Goal: Information Seeking & Learning: Learn about a topic

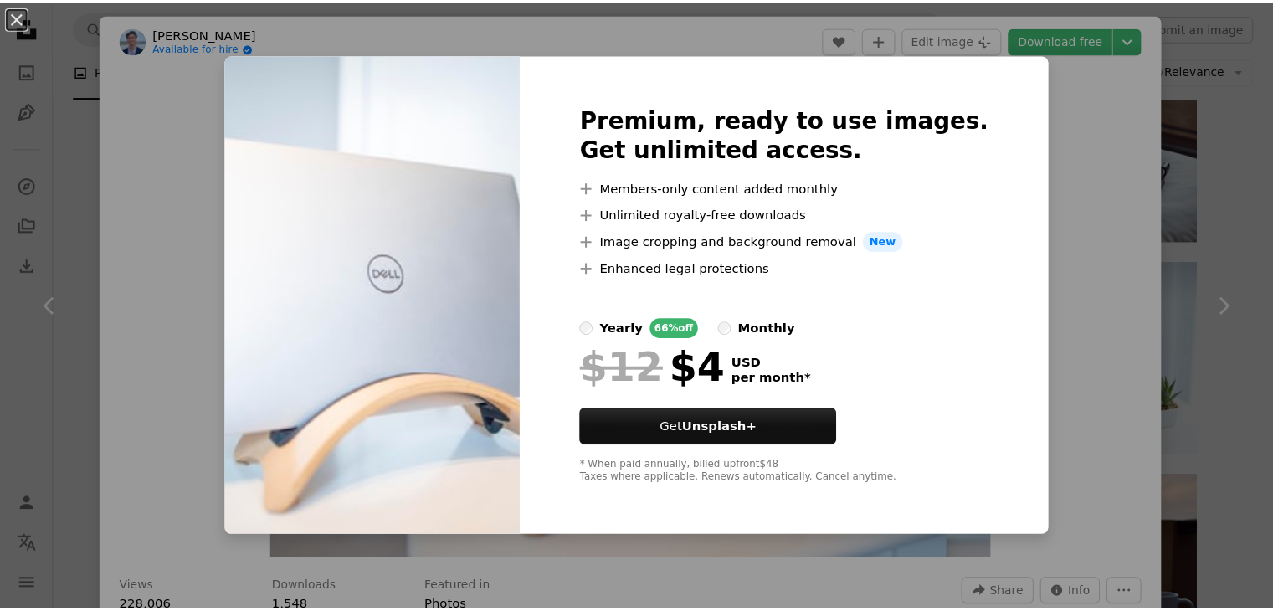
scroll to position [2301, 0]
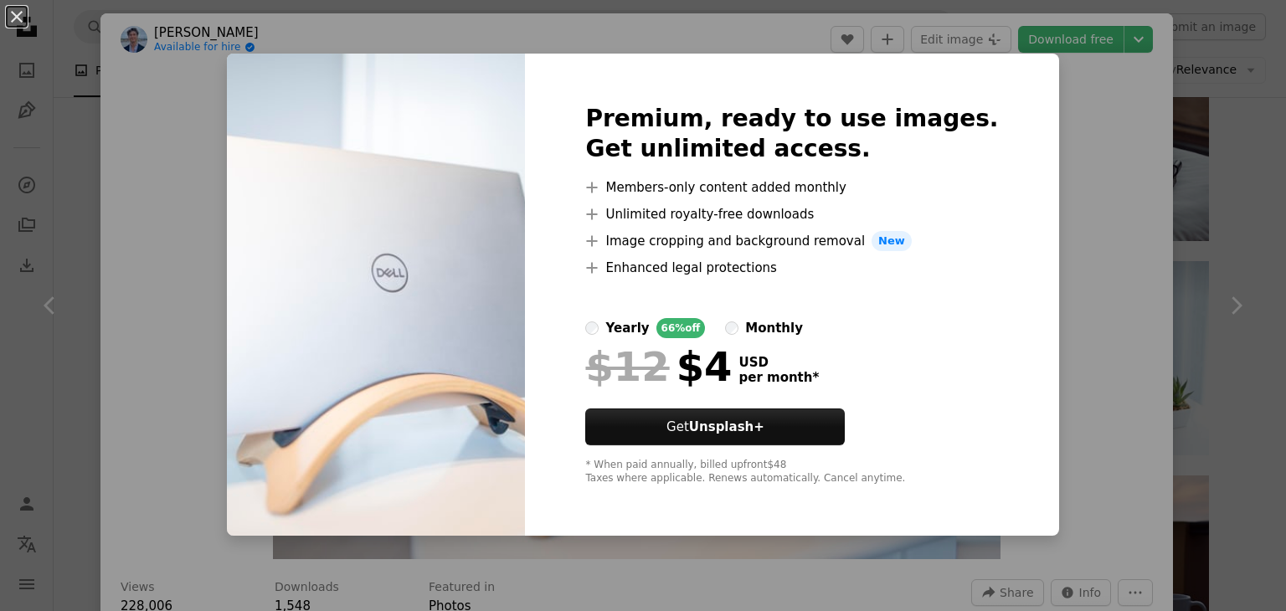
click at [114, 158] on div "An X shape Premium, ready to use images. Get unlimited access. A plus sign Memb…" at bounding box center [643, 305] width 1286 height 611
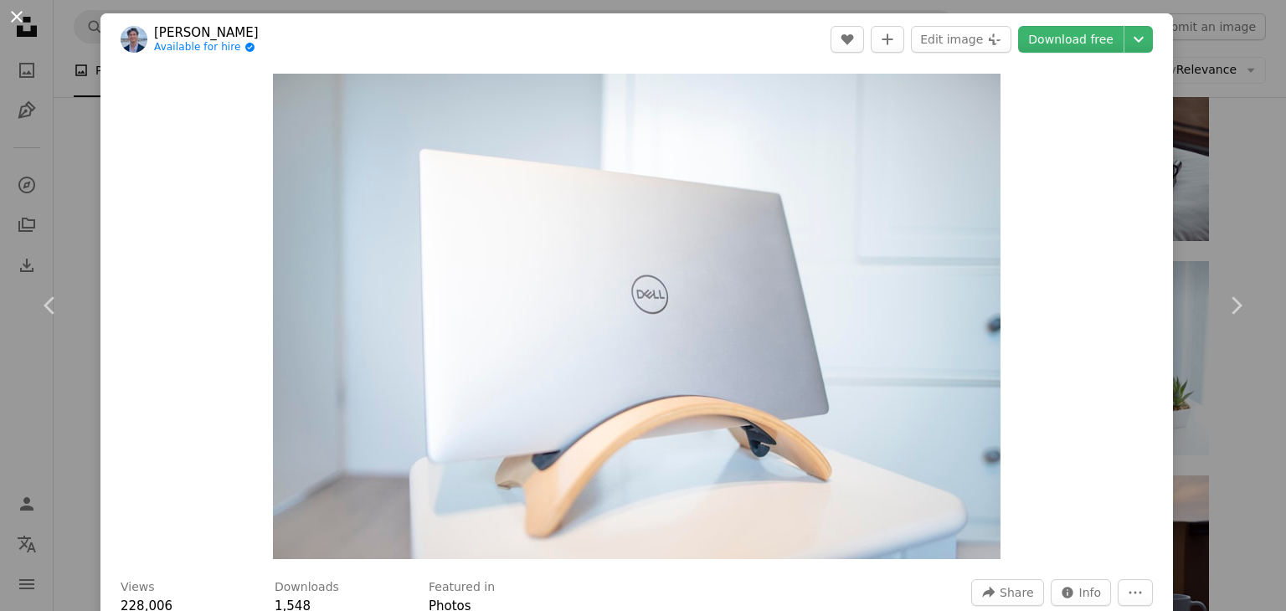
click at [17, 18] on button "An X shape" at bounding box center [17, 17] width 20 height 20
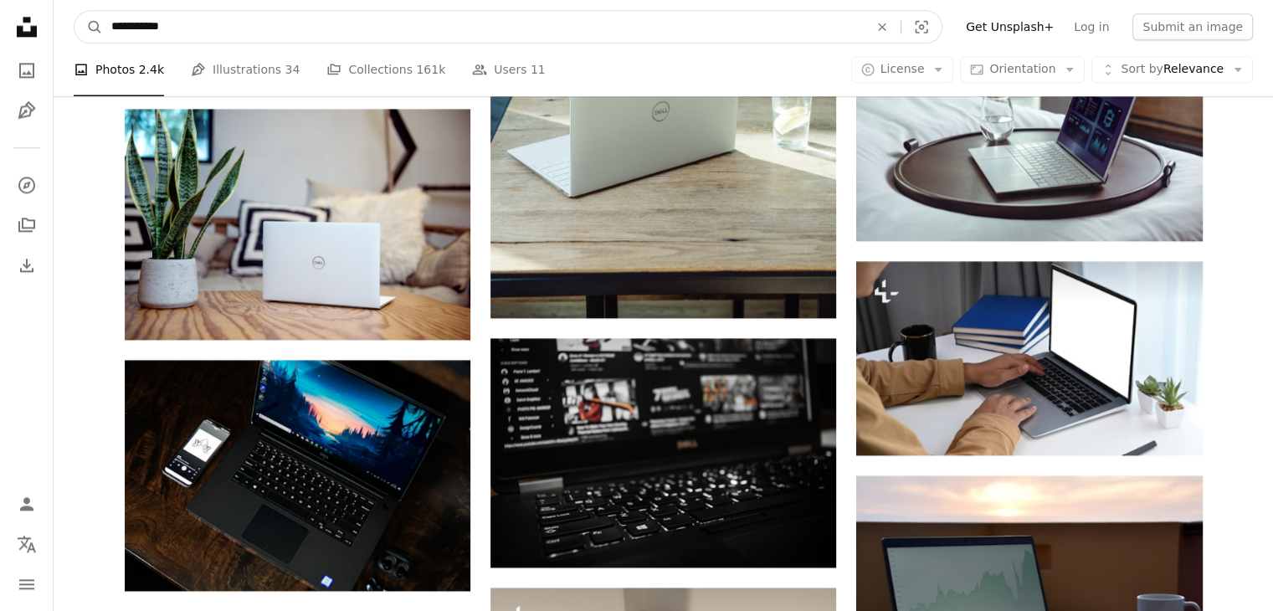
click at [171, 28] on input "**********" at bounding box center [483, 27] width 761 height 32
type input "*********"
click at [74, 11] on button "A magnifying glass" at bounding box center [88, 27] width 28 height 32
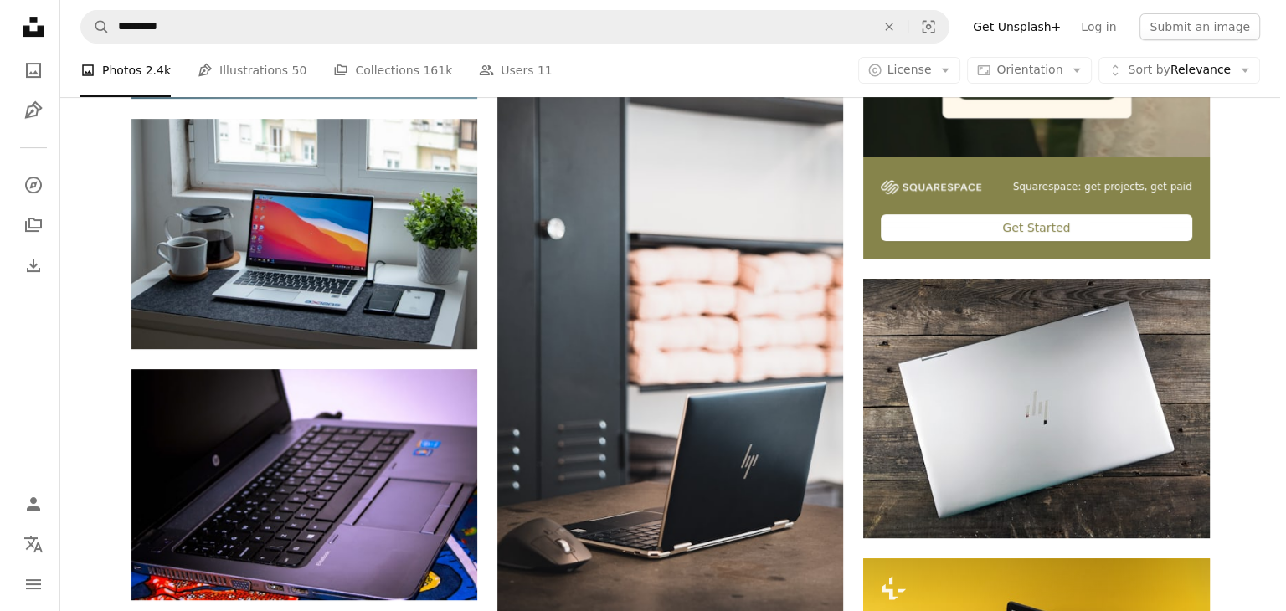
scroll to position [586, 0]
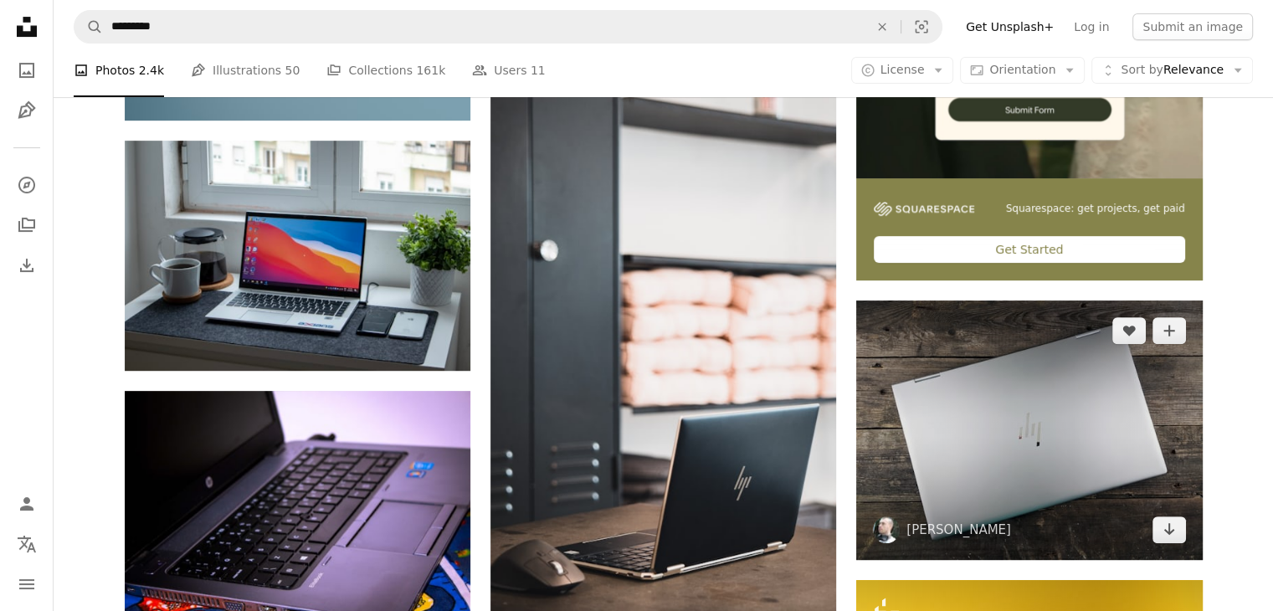
click at [972, 467] on img at bounding box center [1029, 429] width 346 height 259
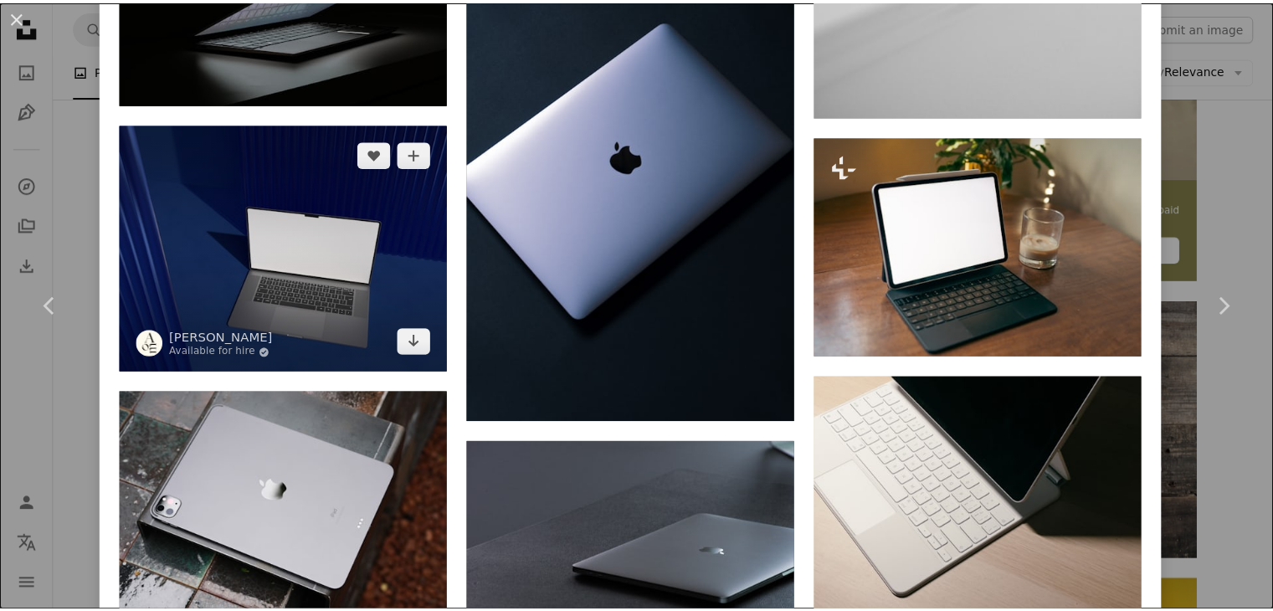
scroll to position [3345, 0]
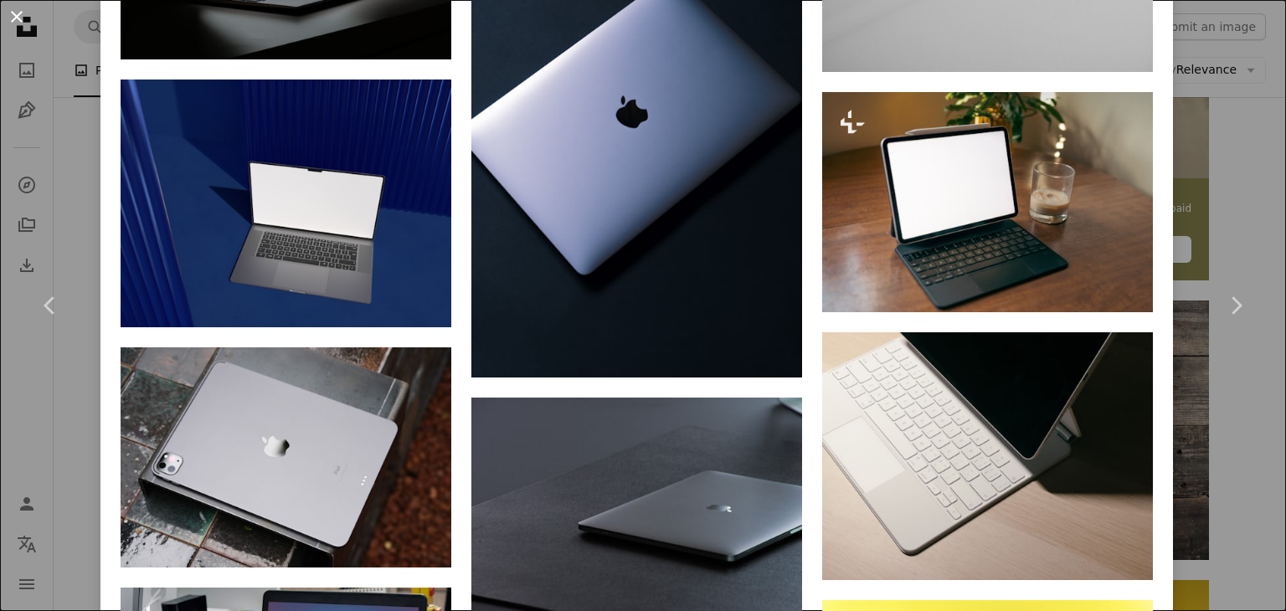
click at [20, 7] on button "An X shape" at bounding box center [17, 17] width 20 height 20
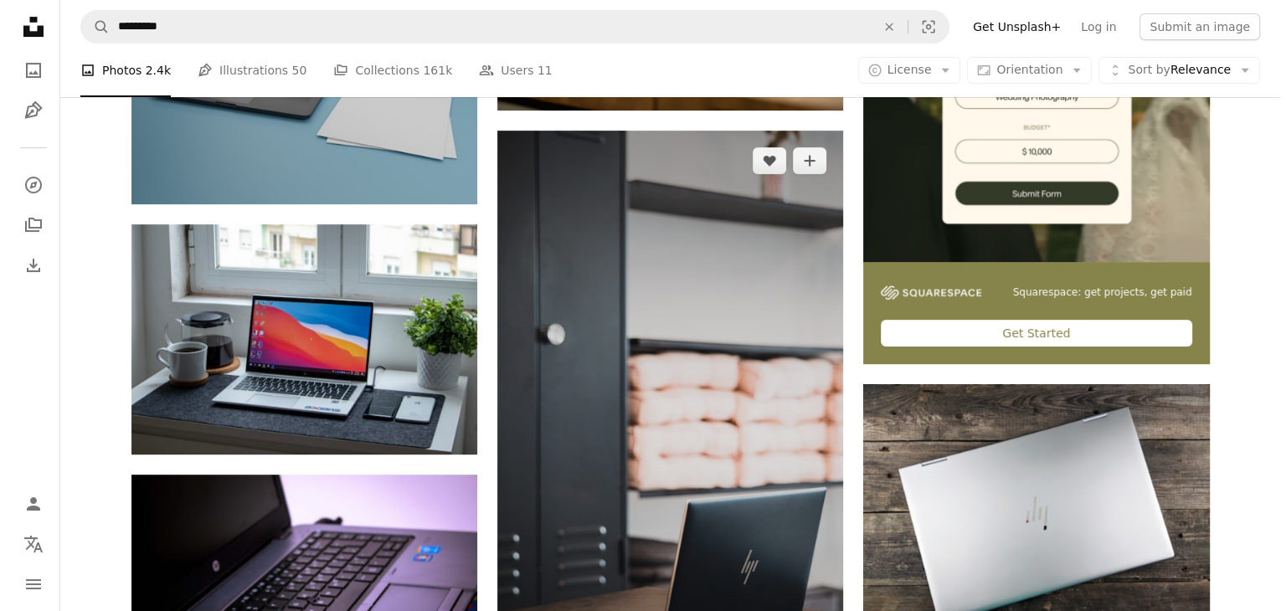
scroll to position [586, 0]
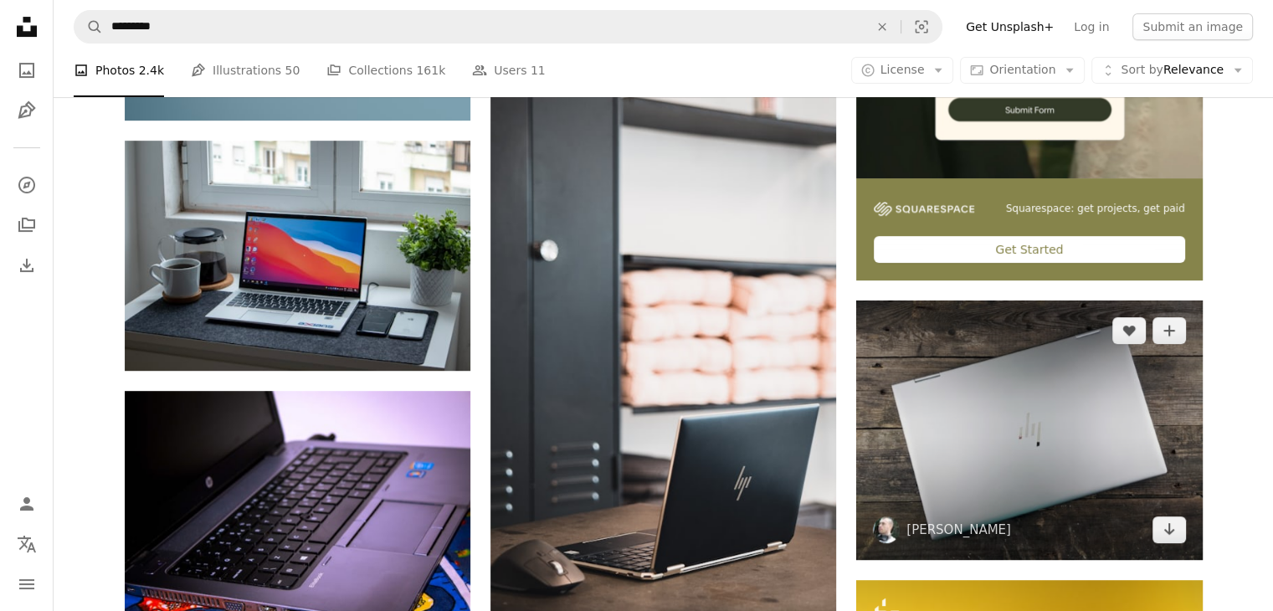
click at [981, 418] on img at bounding box center [1029, 429] width 346 height 259
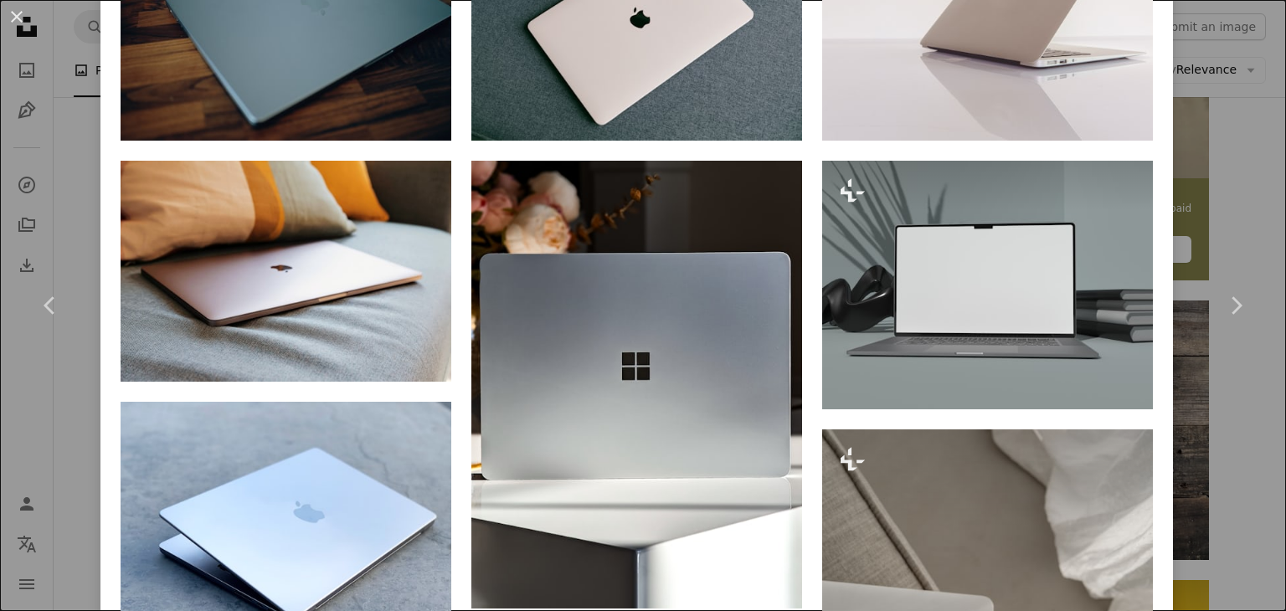
scroll to position [1255, 0]
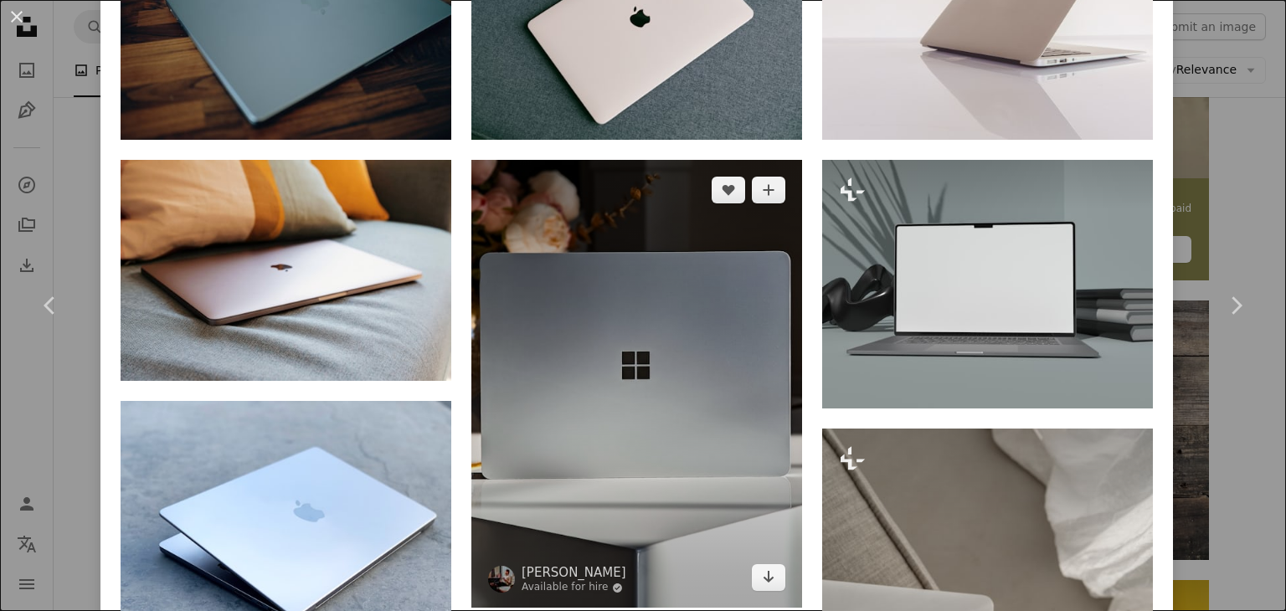
click at [736, 395] on img at bounding box center [636, 384] width 331 height 448
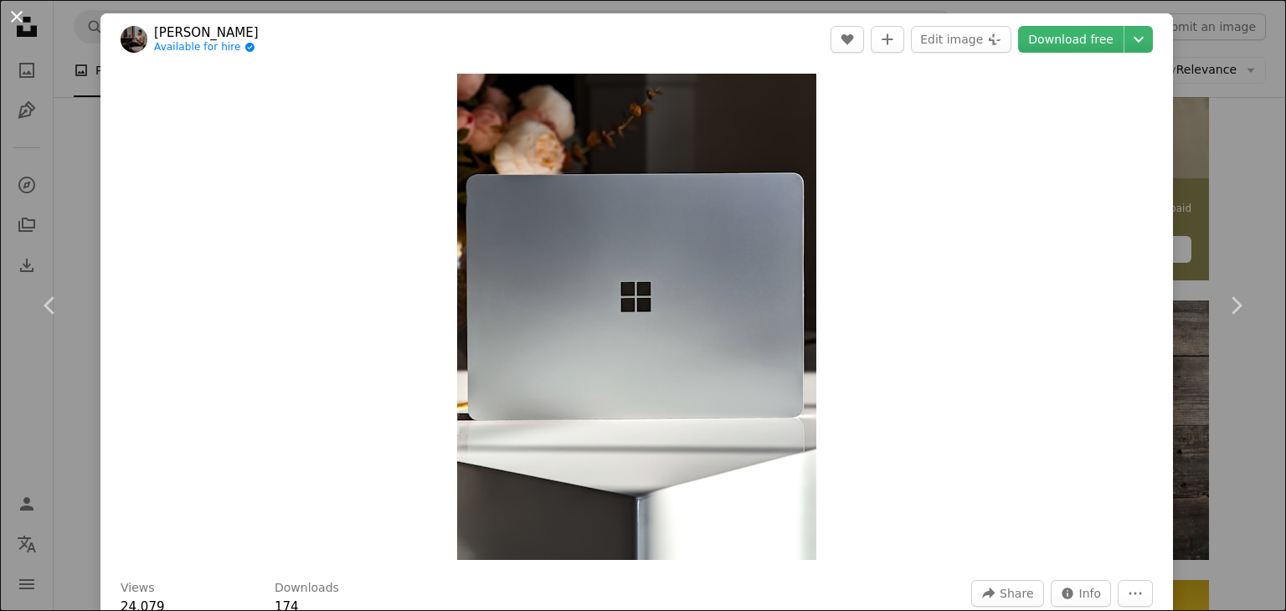
click at [11, 19] on button "An X shape" at bounding box center [17, 17] width 20 height 20
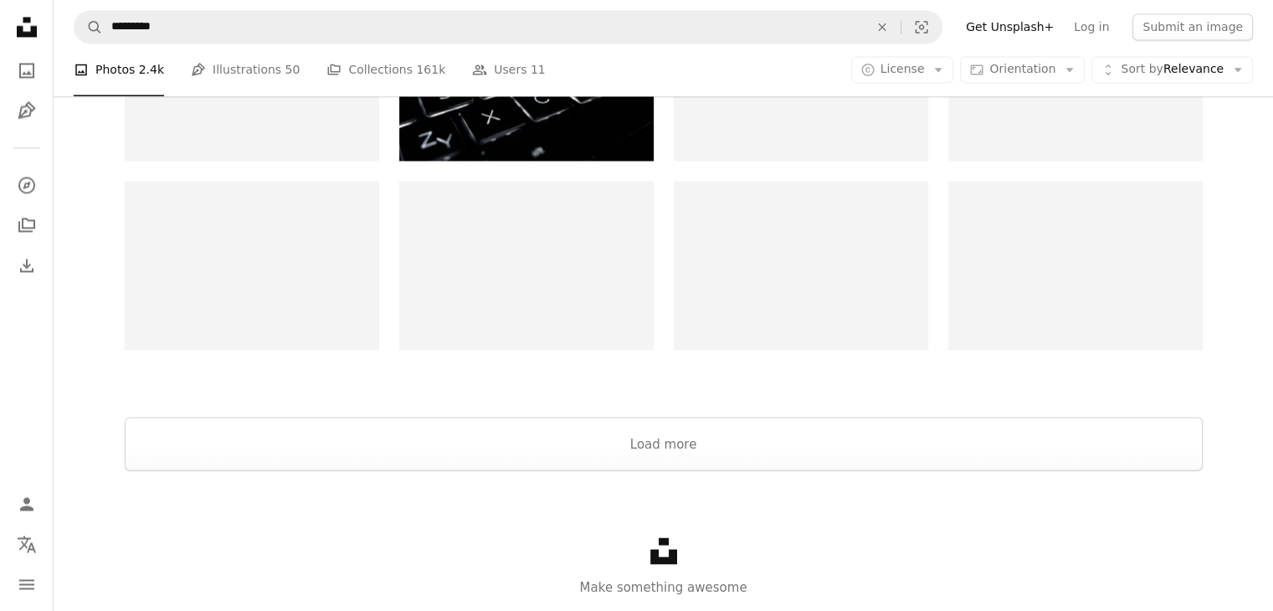
scroll to position [3013, 0]
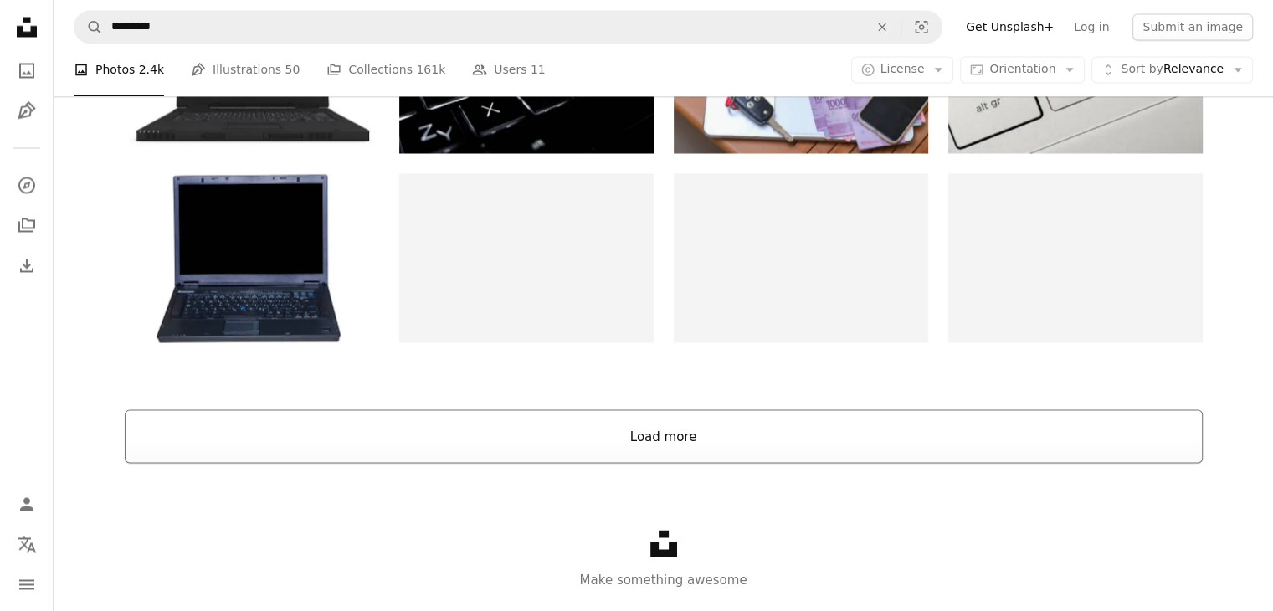
click at [457, 441] on button "Load more" at bounding box center [664, 436] width 1078 height 54
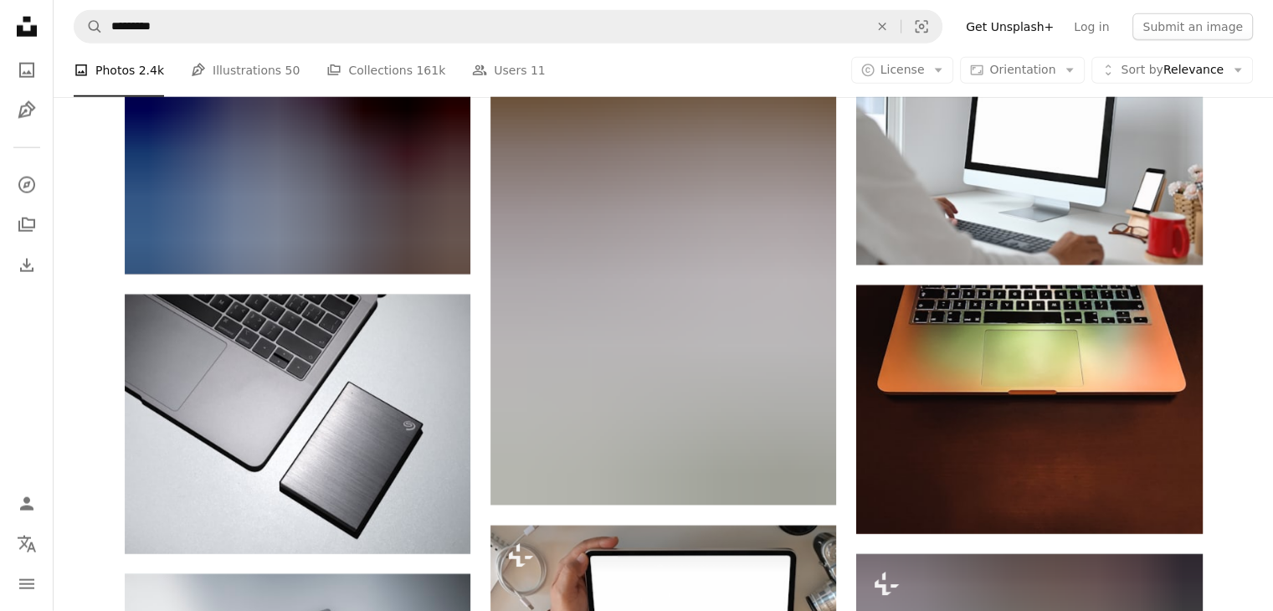
scroll to position [10713, 0]
